Goal: Transaction & Acquisition: Purchase product/service

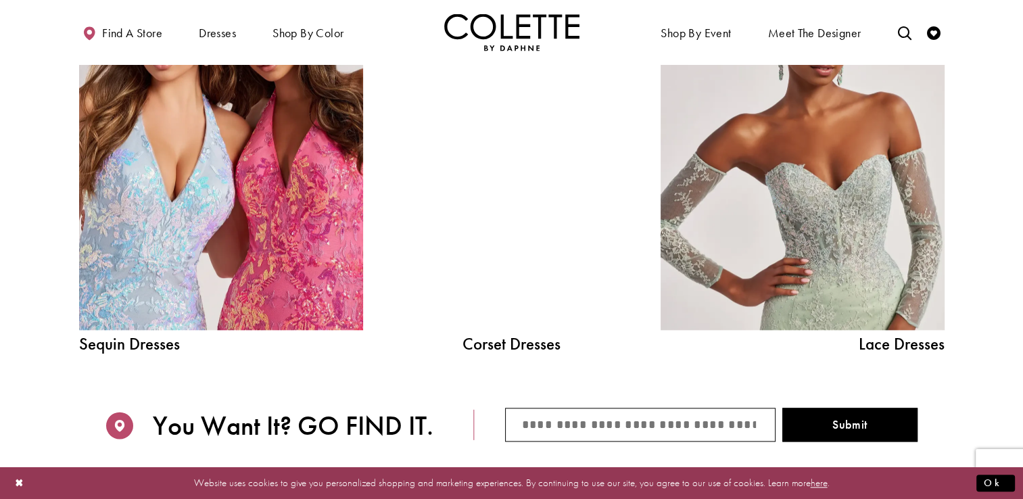
scroll to position [1561, 0]
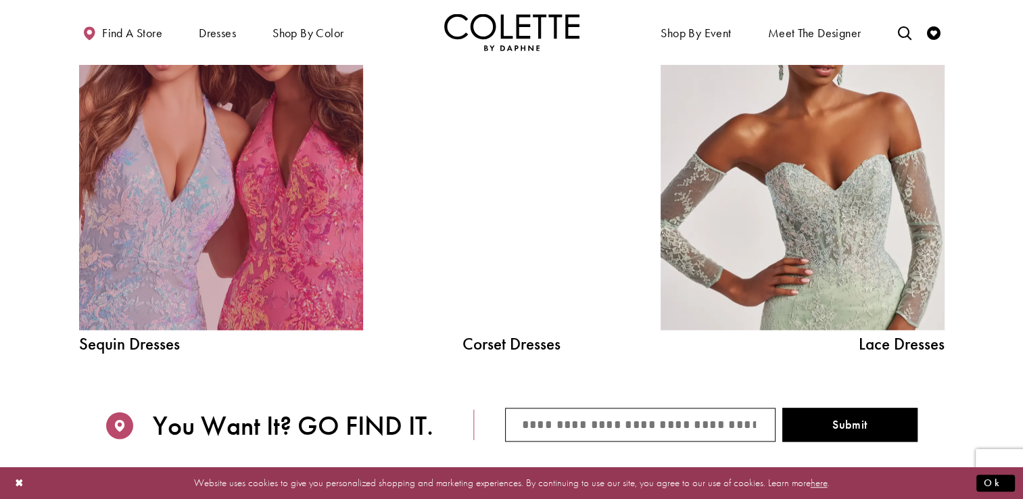
click at [274, 220] on link "Sequin Dresses Related Link" at bounding box center [221, 151] width 284 height 358
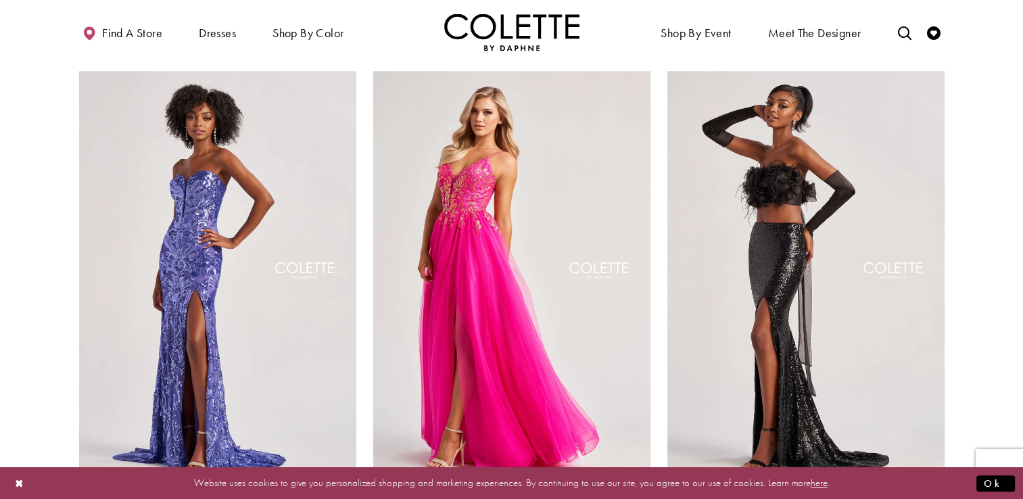
scroll to position [1084, 0]
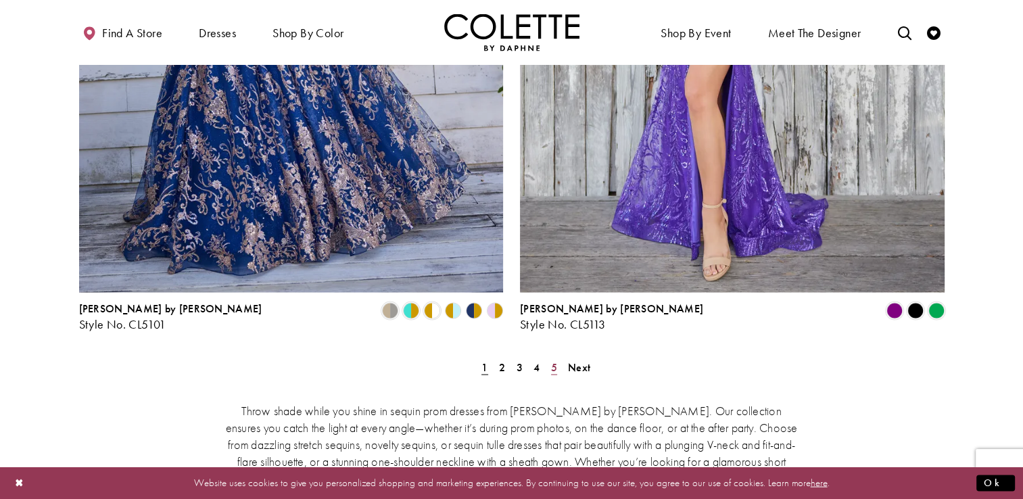
click at [555, 360] on span "5" at bounding box center [554, 367] width 6 height 14
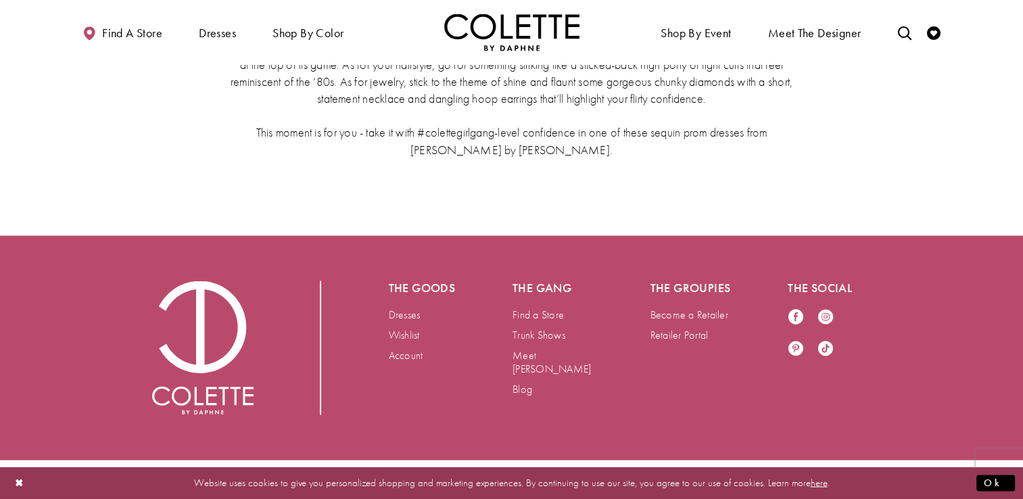
click at [866, 388] on div "The goods Dresses Wishlist Account The gang Find a Store Trunk Shows Meet Daphn…" at bounding box center [512, 348] width 720 height 134
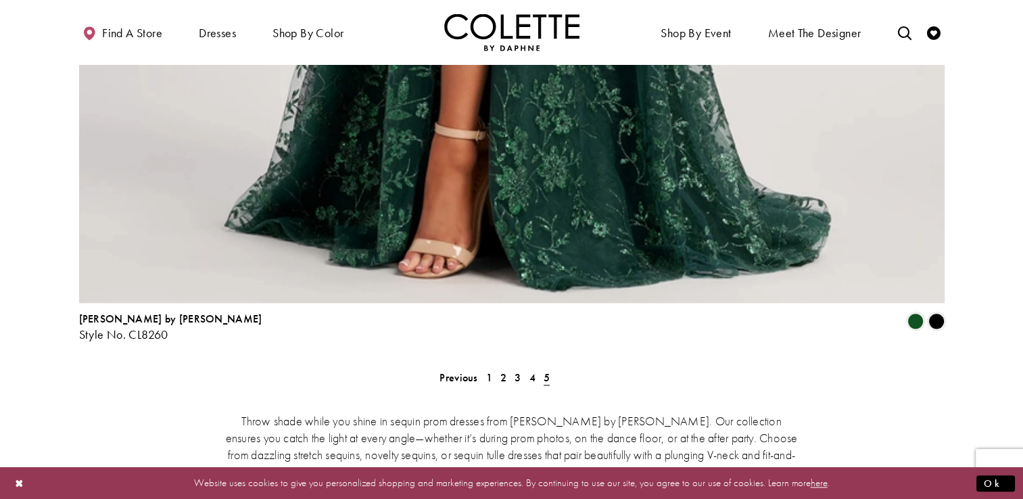
scroll to position [1584, 0]
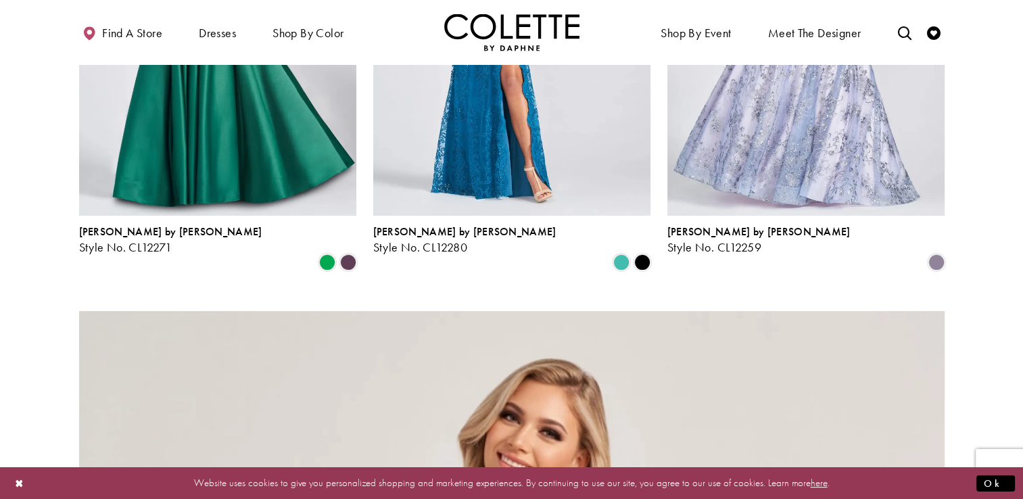
scroll to position [0, 0]
